Goal: Information Seeking & Learning: Learn about a topic

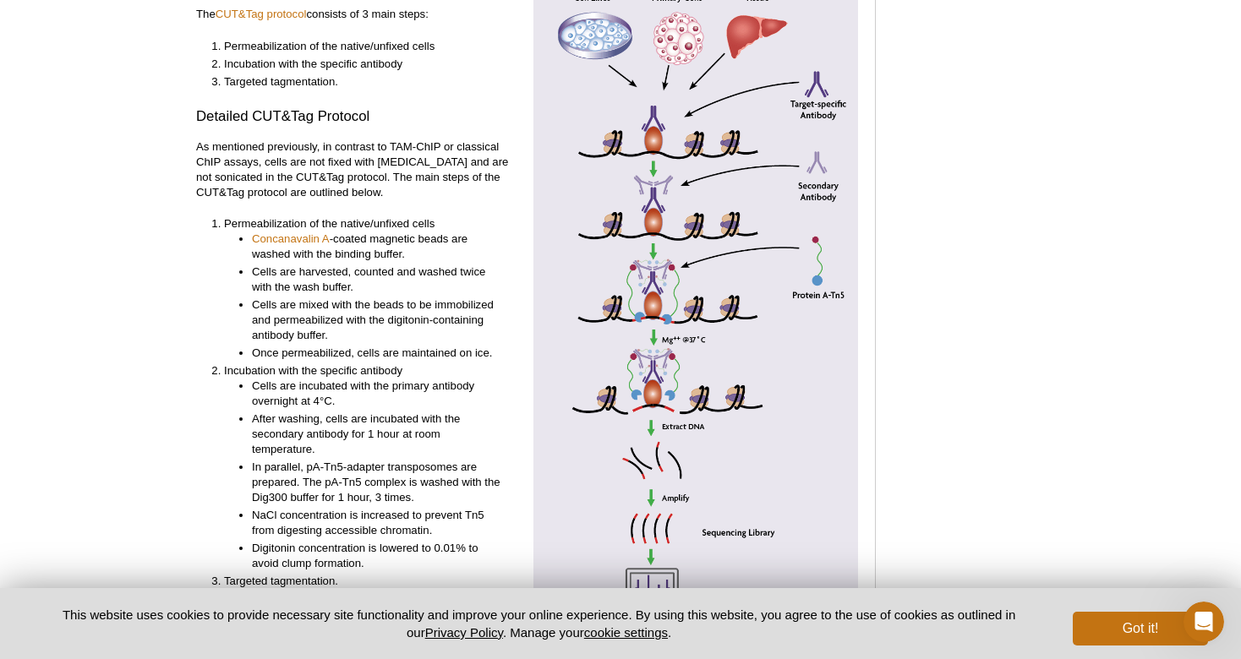
scroll to position [3700, 0]
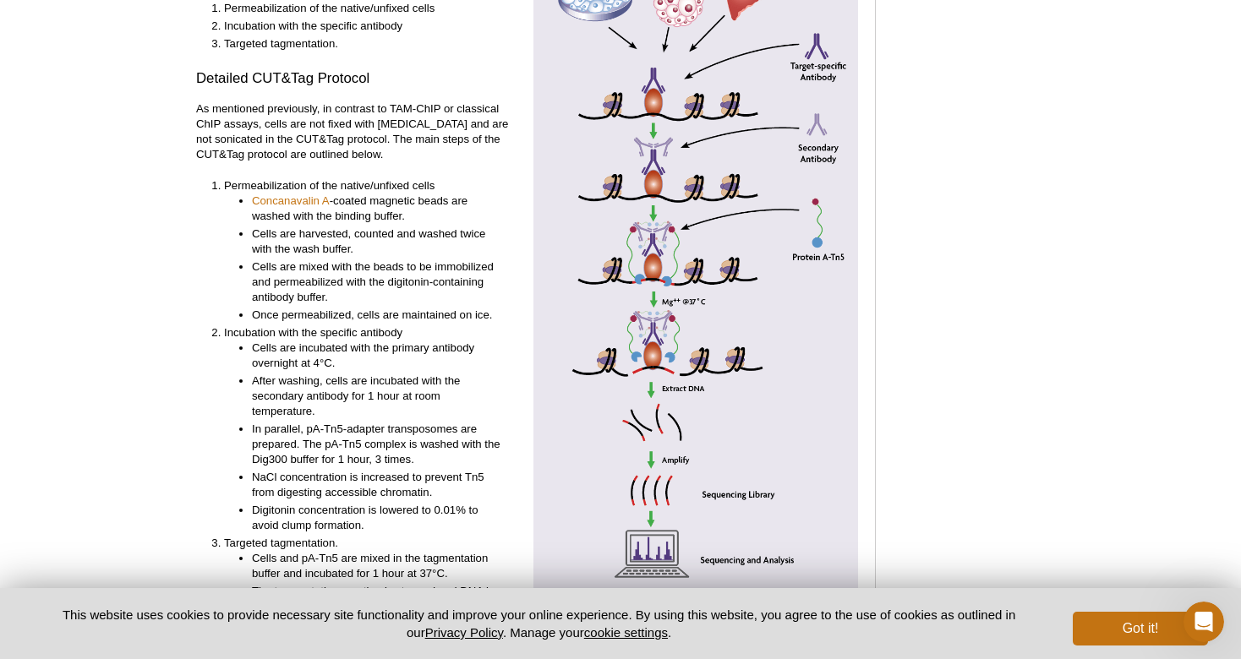
click at [571, 226] on img at bounding box center [695, 270] width 325 height 676
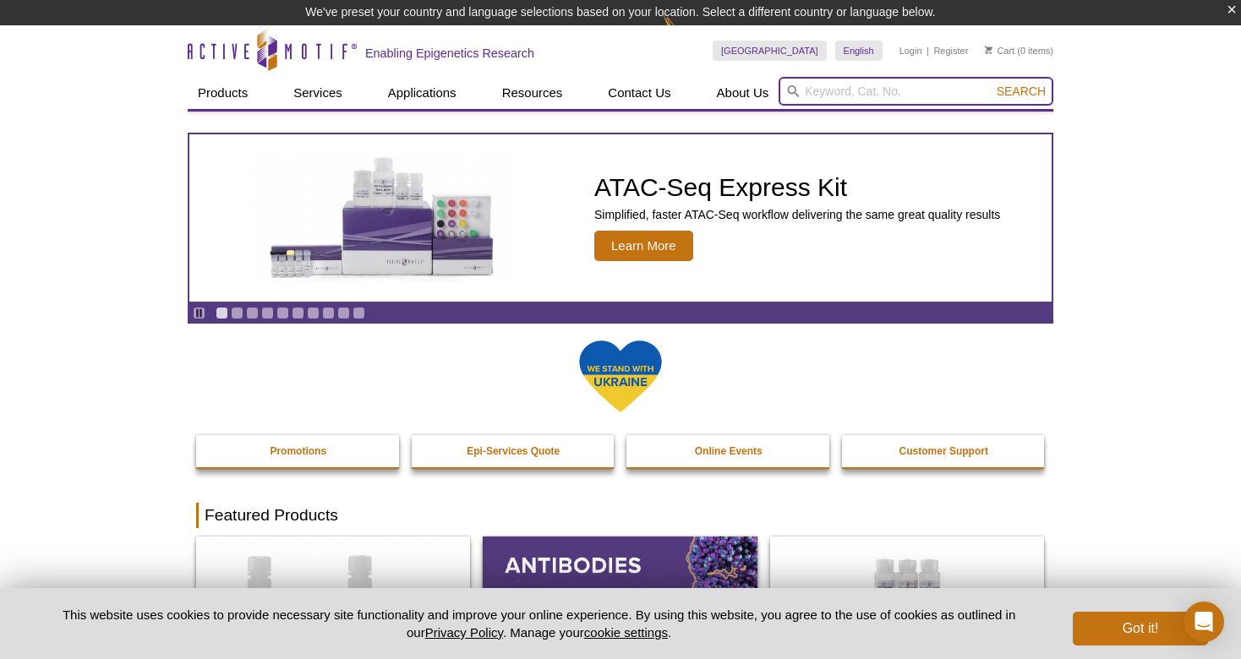
click at [888, 96] on input "search" at bounding box center [915, 91] width 275 height 29
type input "cut and tag antibodi"
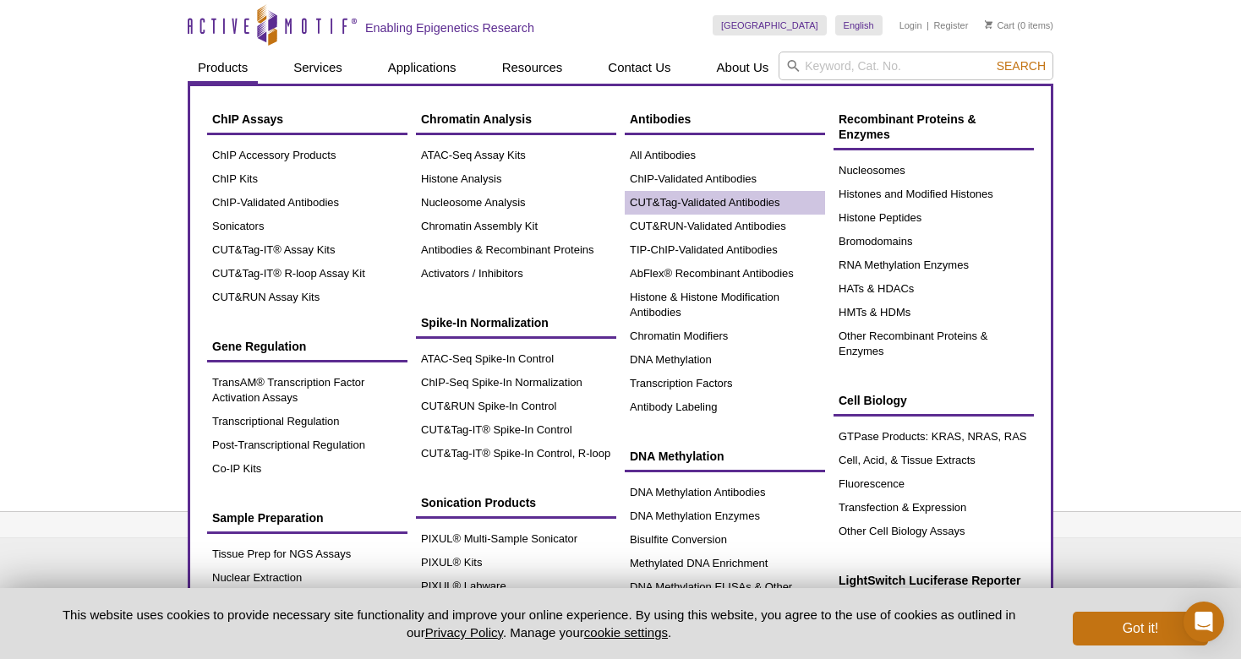
click at [698, 206] on link "CUT&Tag-Validated Antibodies" at bounding box center [724, 203] width 200 height 24
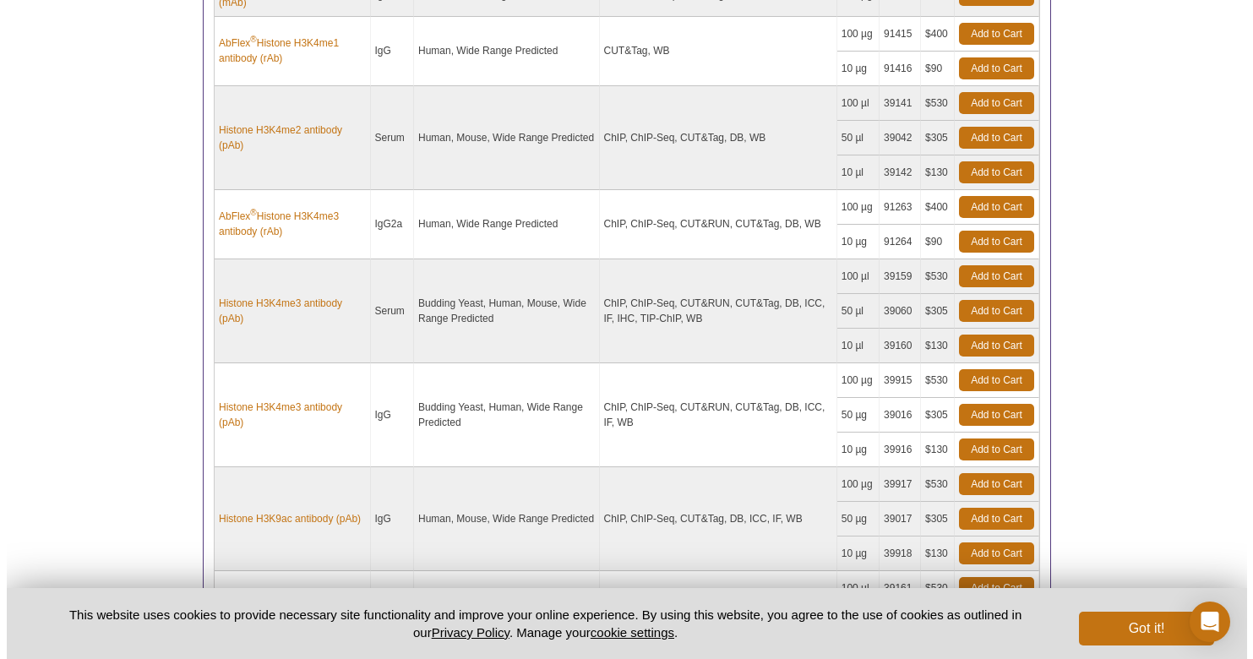
scroll to position [1502, 0]
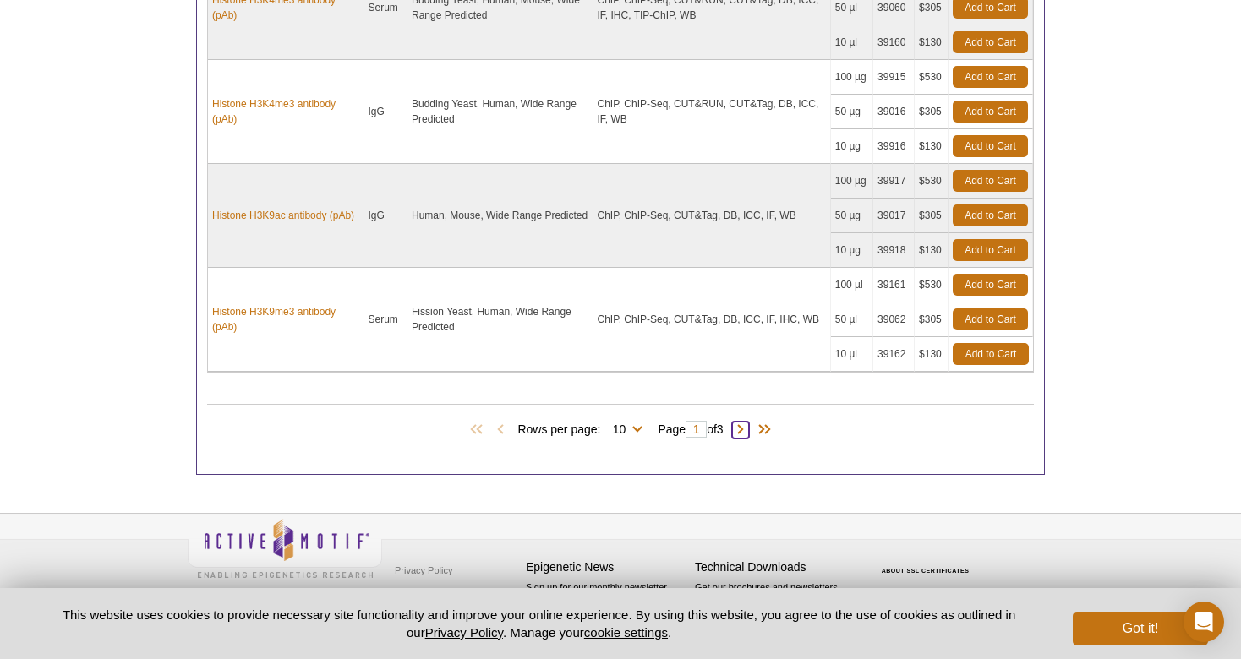
click at [749, 427] on span at bounding box center [740, 430] width 17 height 17
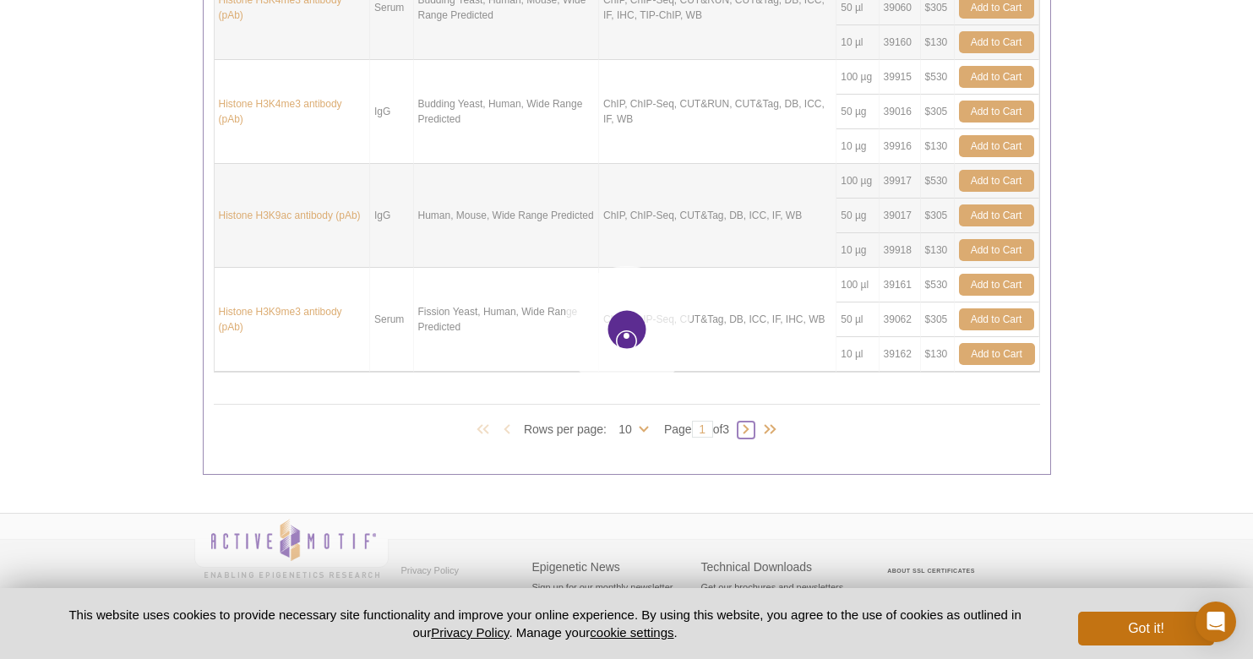
type input "2"
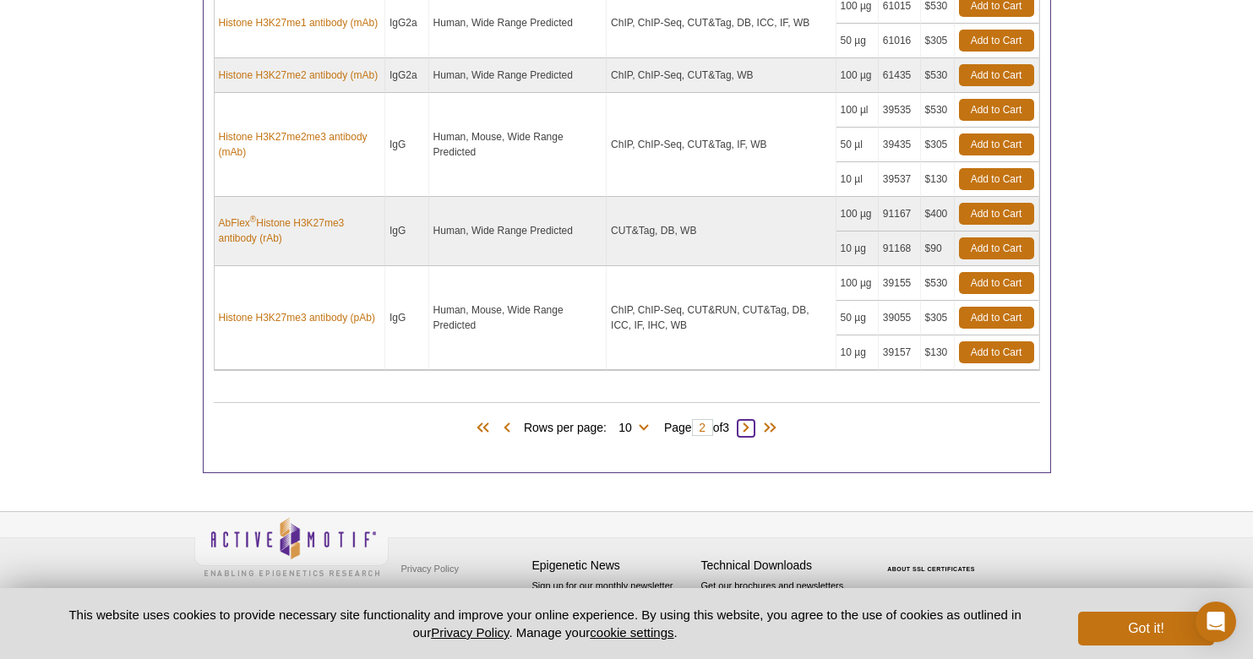
scroll to position [1459, 0]
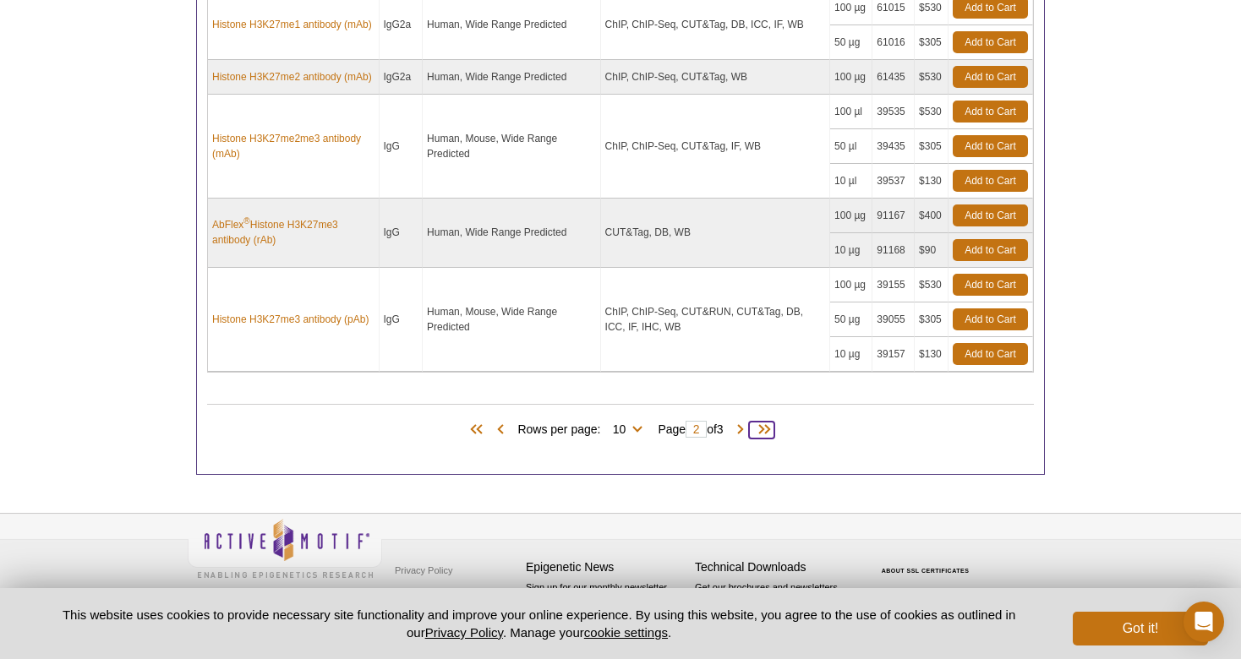
click at [759, 426] on span at bounding box center [761, 430] width 25 height 17
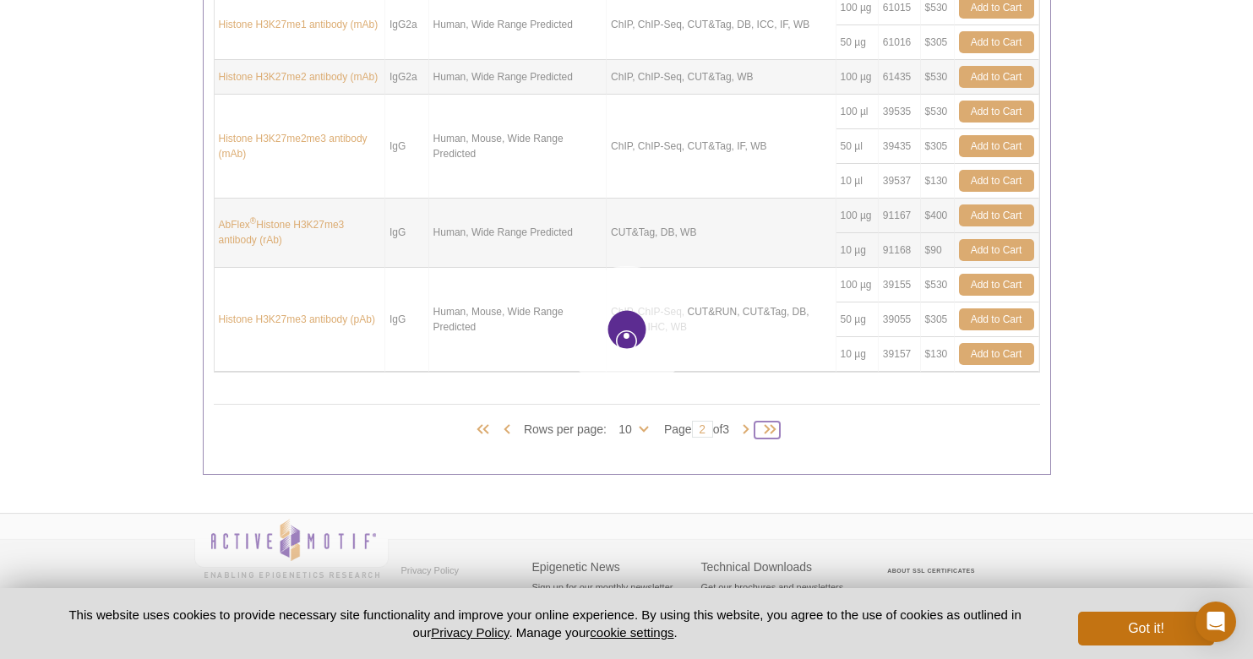
type input "3"
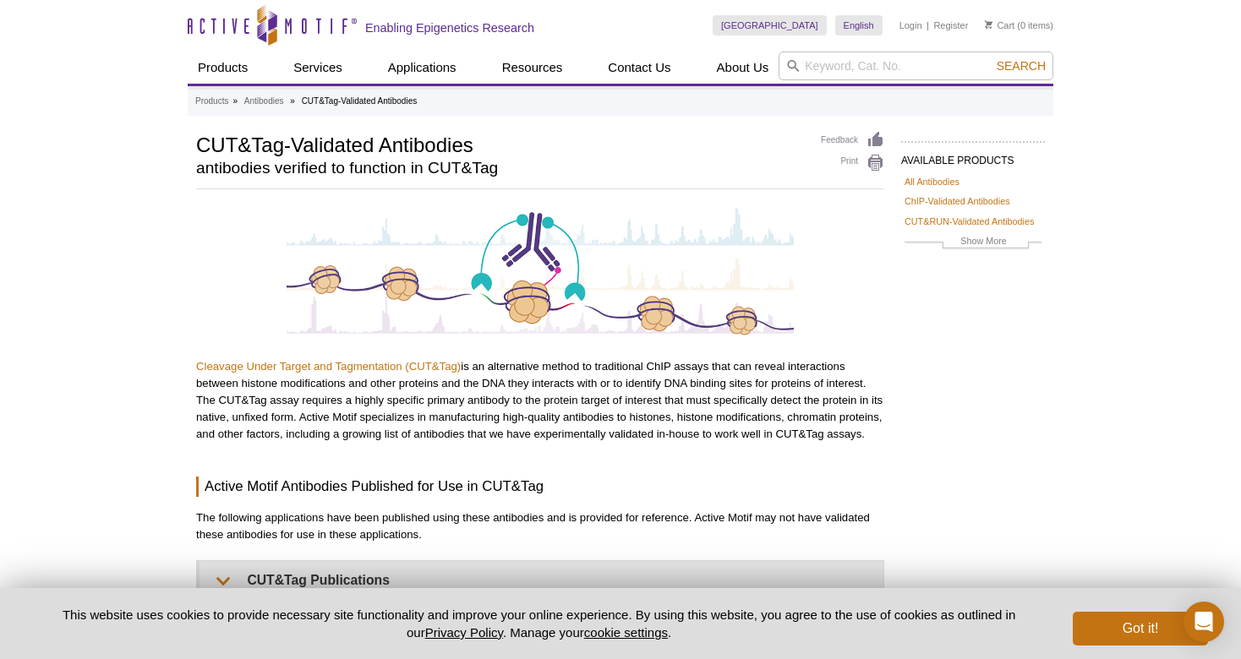
scroll to position [833, 0]
